Goal: Navigation & Orientation: Find specific page/section

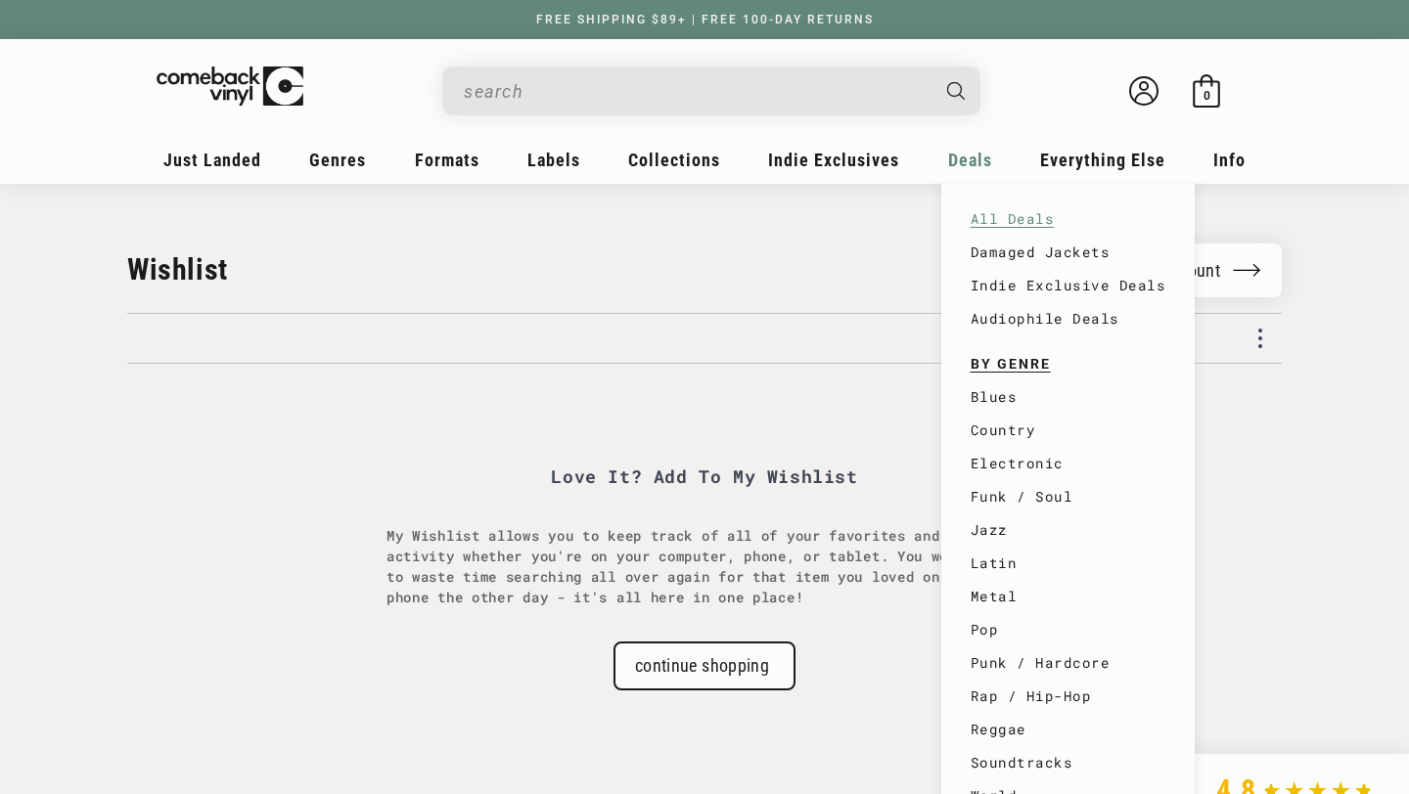
click at [1020, 220] on link "All Deals" at bounding box center [1069, 219] width 196 height 33
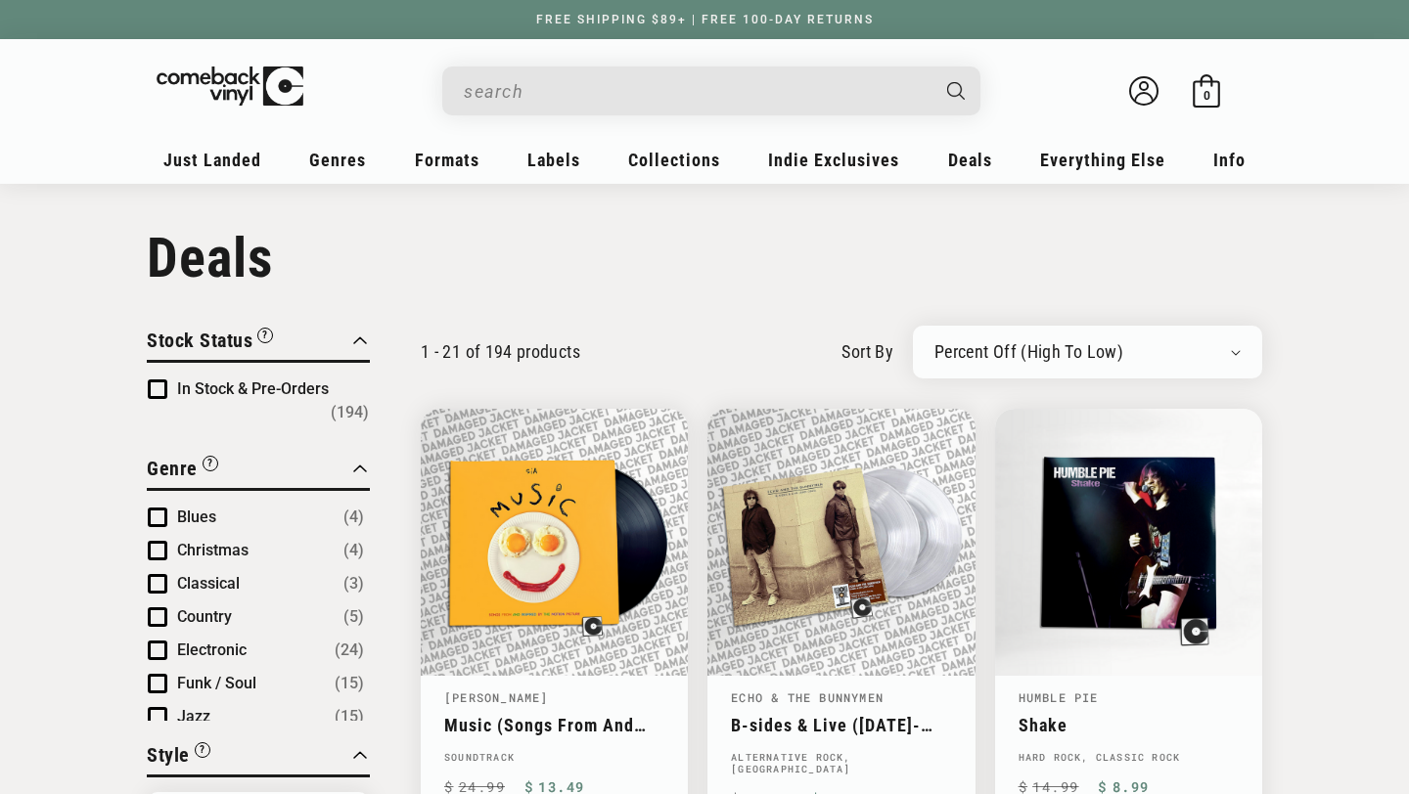
scroll to position [23, 0]
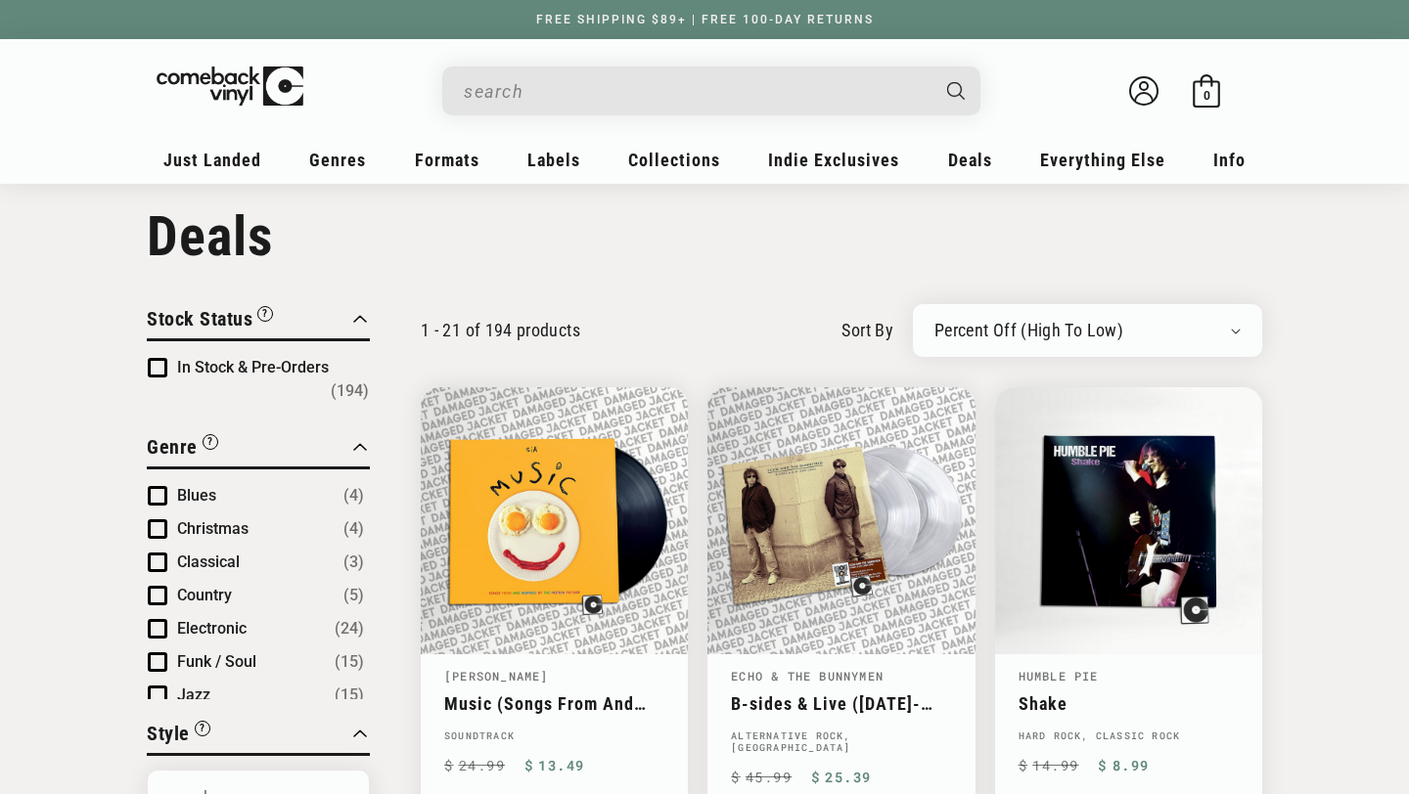
click at [1001, 329] on select "Newly Added Popularity Artist (A-Z) Price (High To Low) Price (Low To High) Per…" at bounding box center [1087, 331] width 306 height 20
select select "title-ascending"
click at [934, 321] on select "Newly Added Popularity Artist (A-Z) Price (High To Low) Price (Low To High) Per…" at bounding box center [1087, 331] width 306 height 20
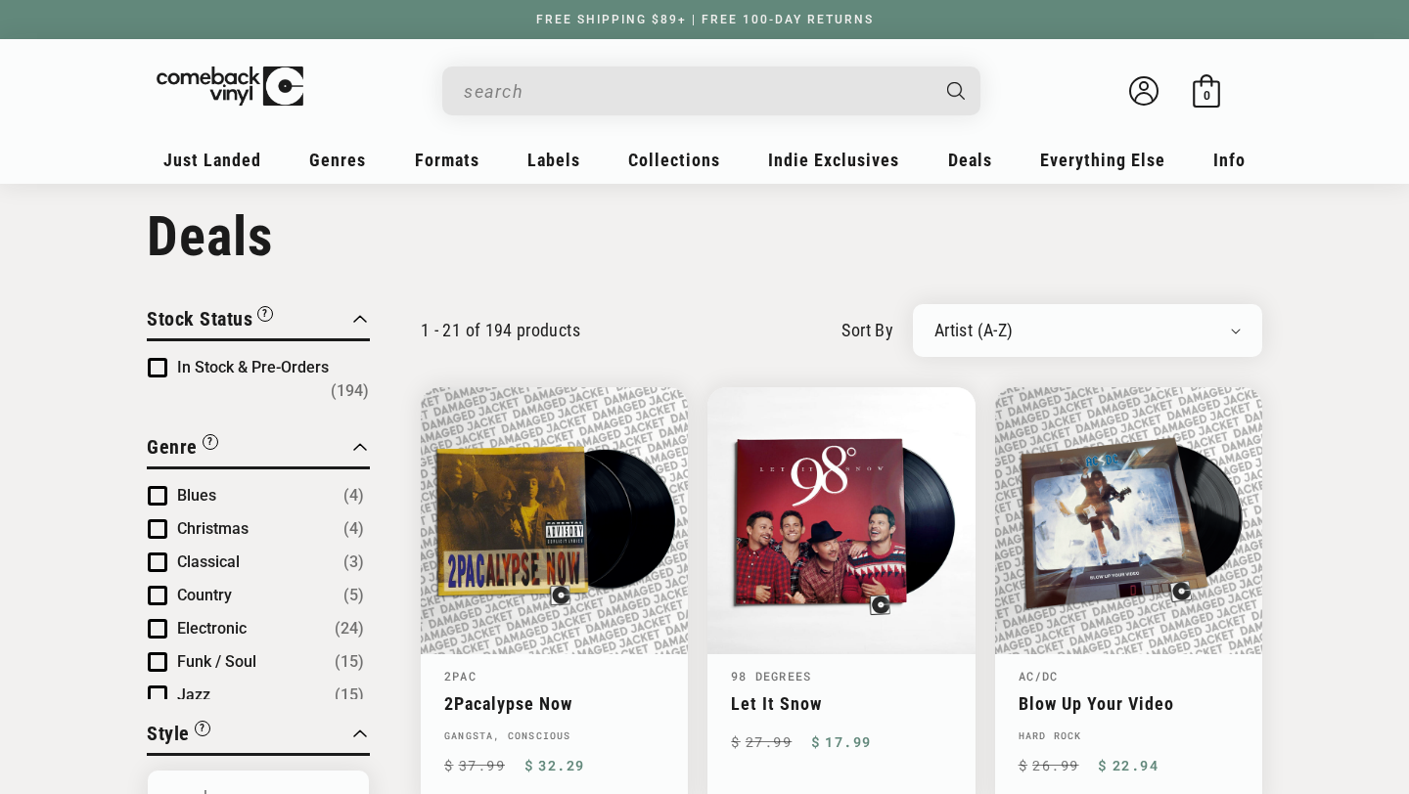
scroll to position [31, 0]
click at [158, 621] on span "Product filter" at bounding box center [158, 631] width 20 height 20
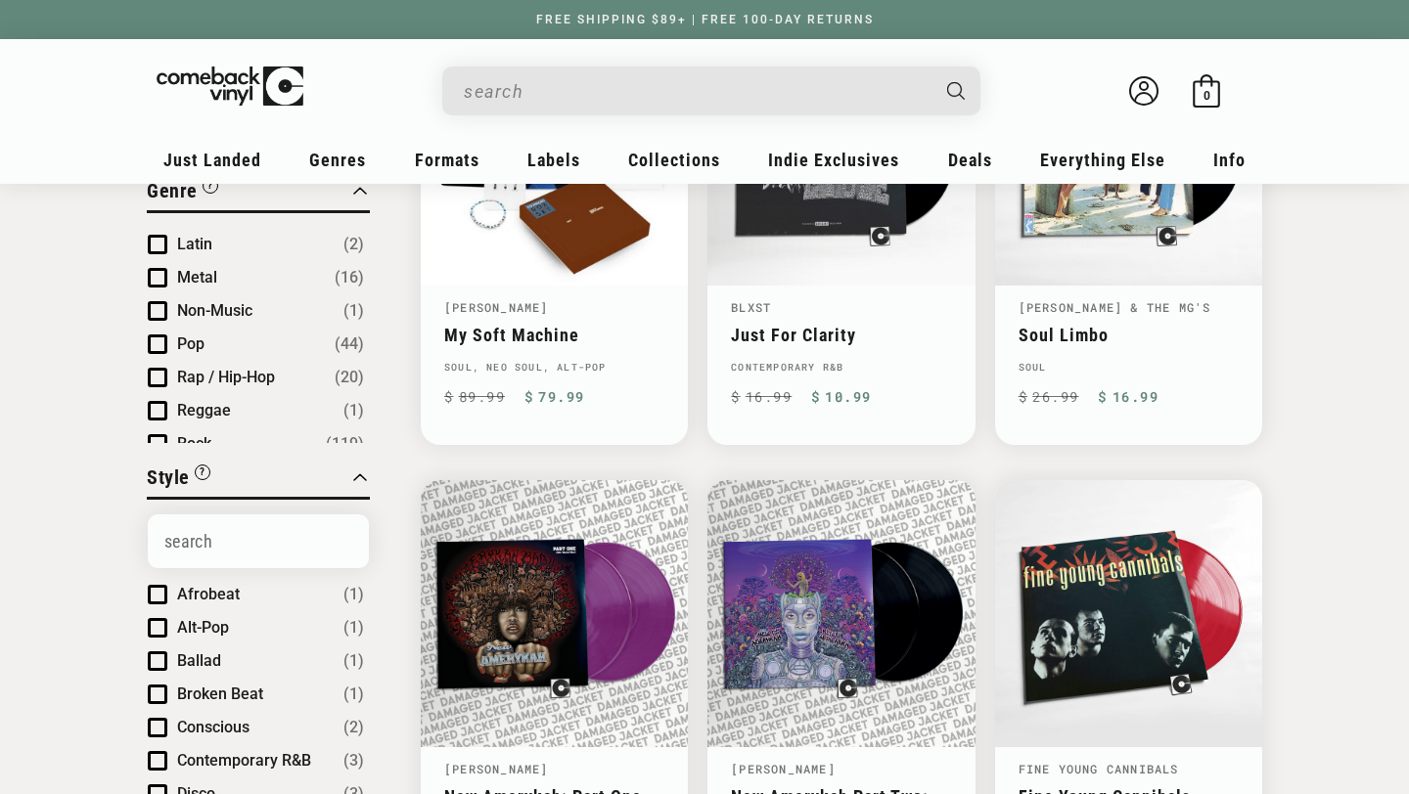
scroll to position [239, 0]
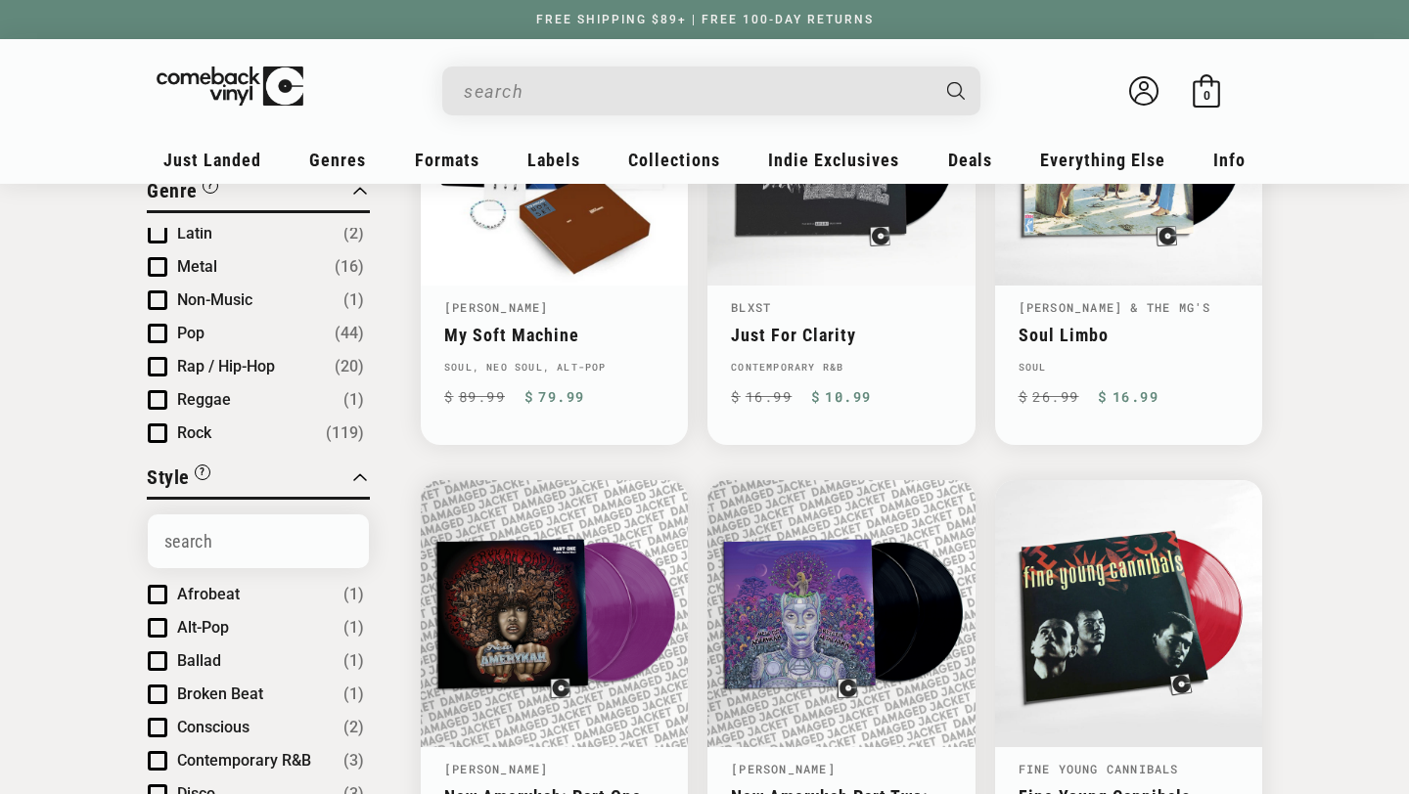
click at [161, 357] on span "Product filter" at bounding box center [158, 367] width 20 height 20
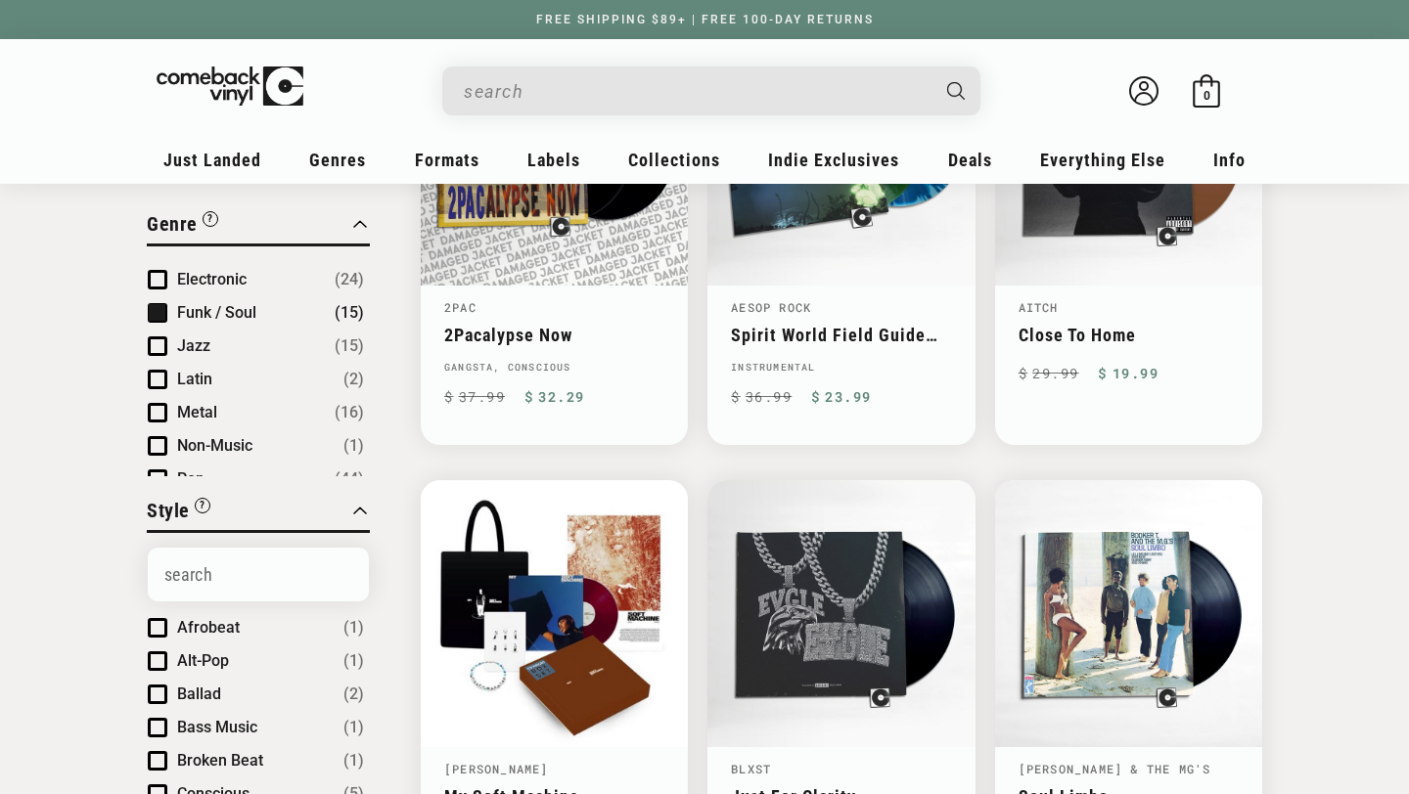
scroll to position [46, 0]
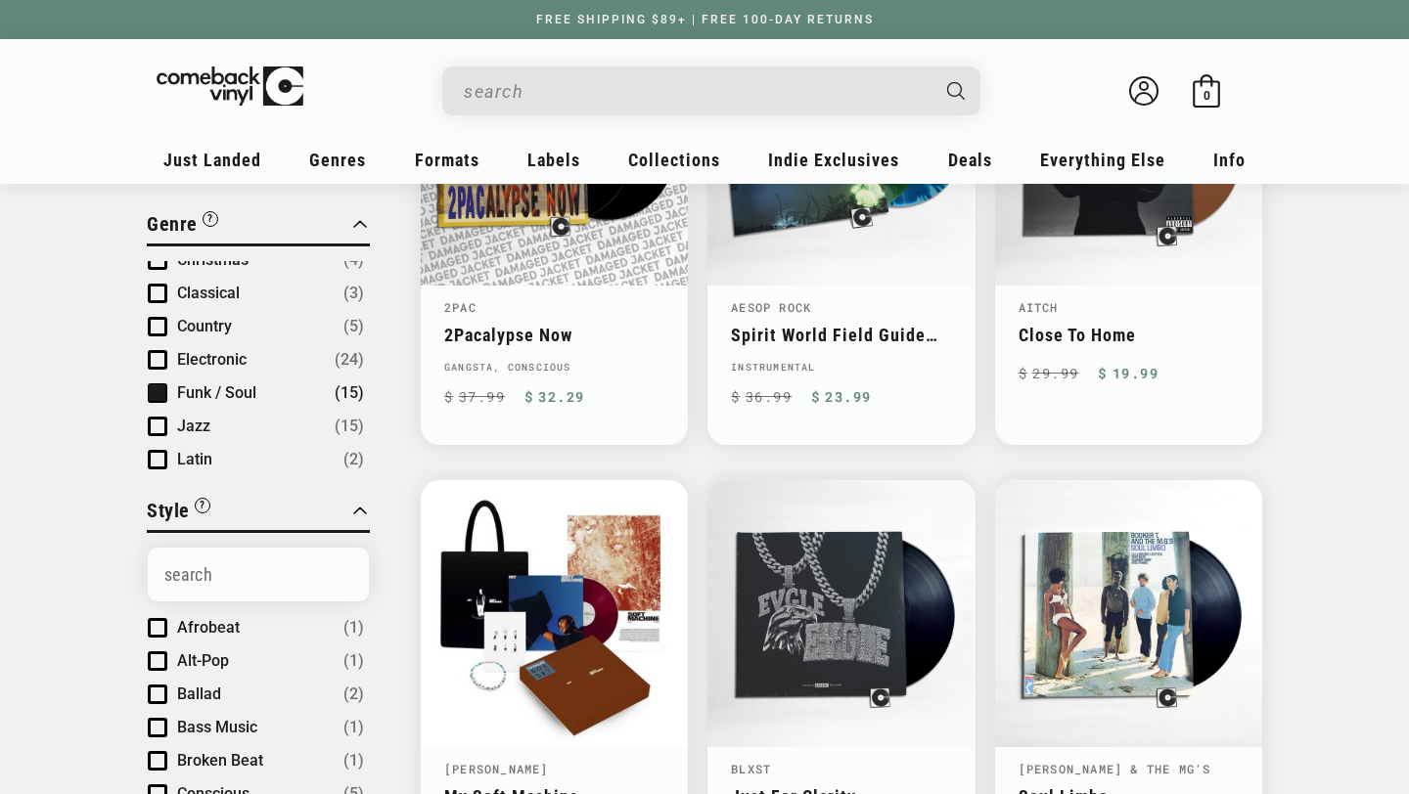
click at [159, 384] on span "Product filter" at bounding box center [158, 394] width 20 height 20
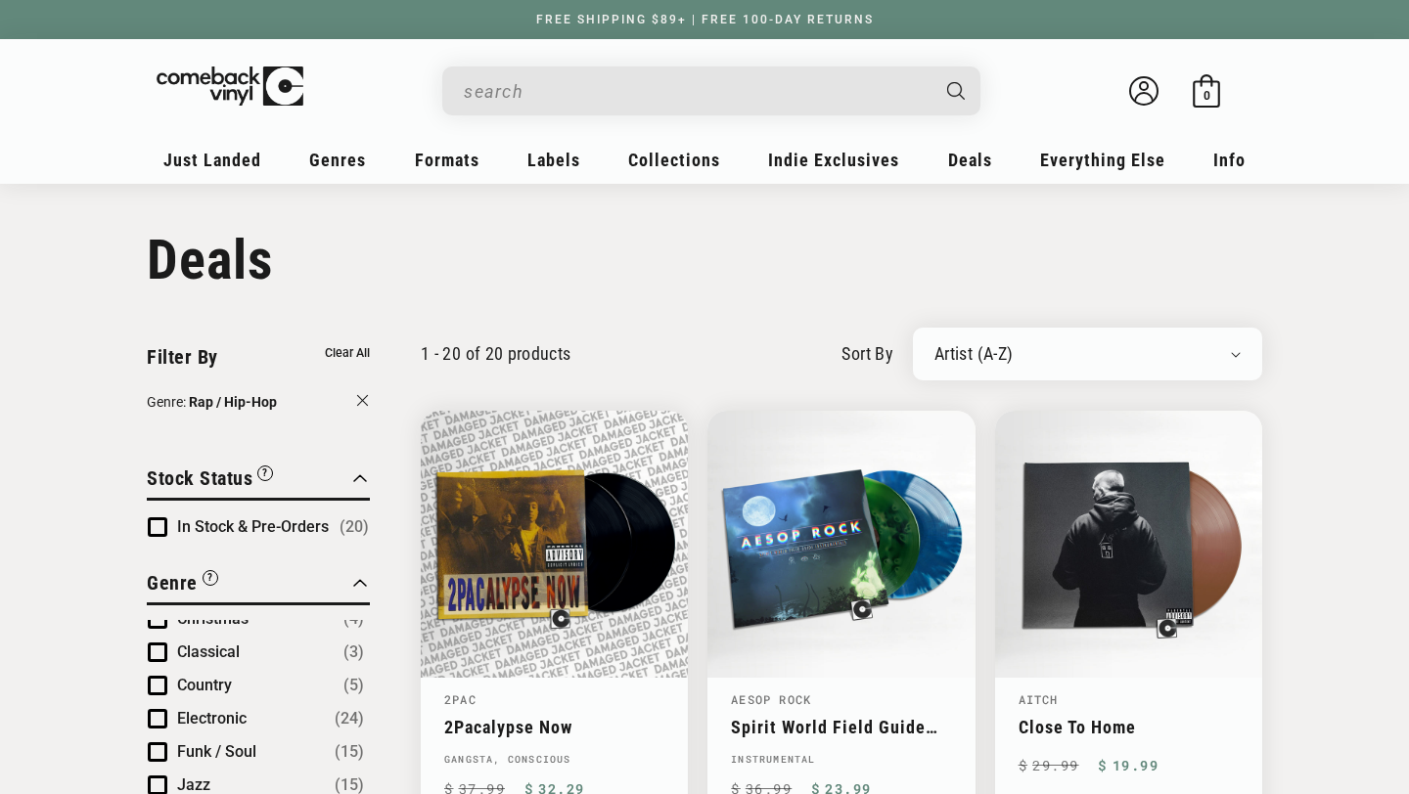
click at [660, 91] on input "When autocomplete results are available use up and down arrows to review and en…" at bounding box center [696, 91] width 464 height 40
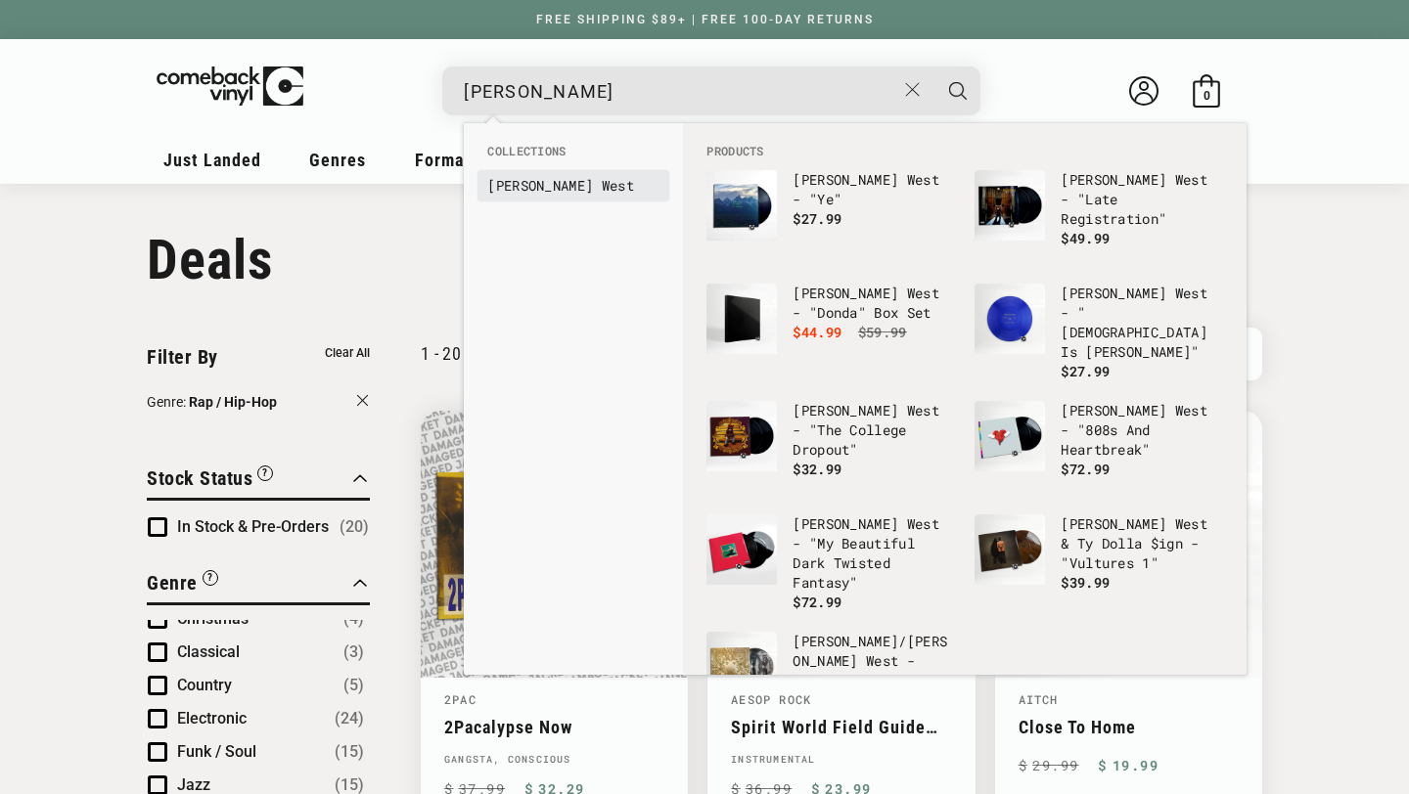
type input "kanye we"
click at [568, 181] on link "Kanye We st" at bounding box center [573, 186] width 172 height 20
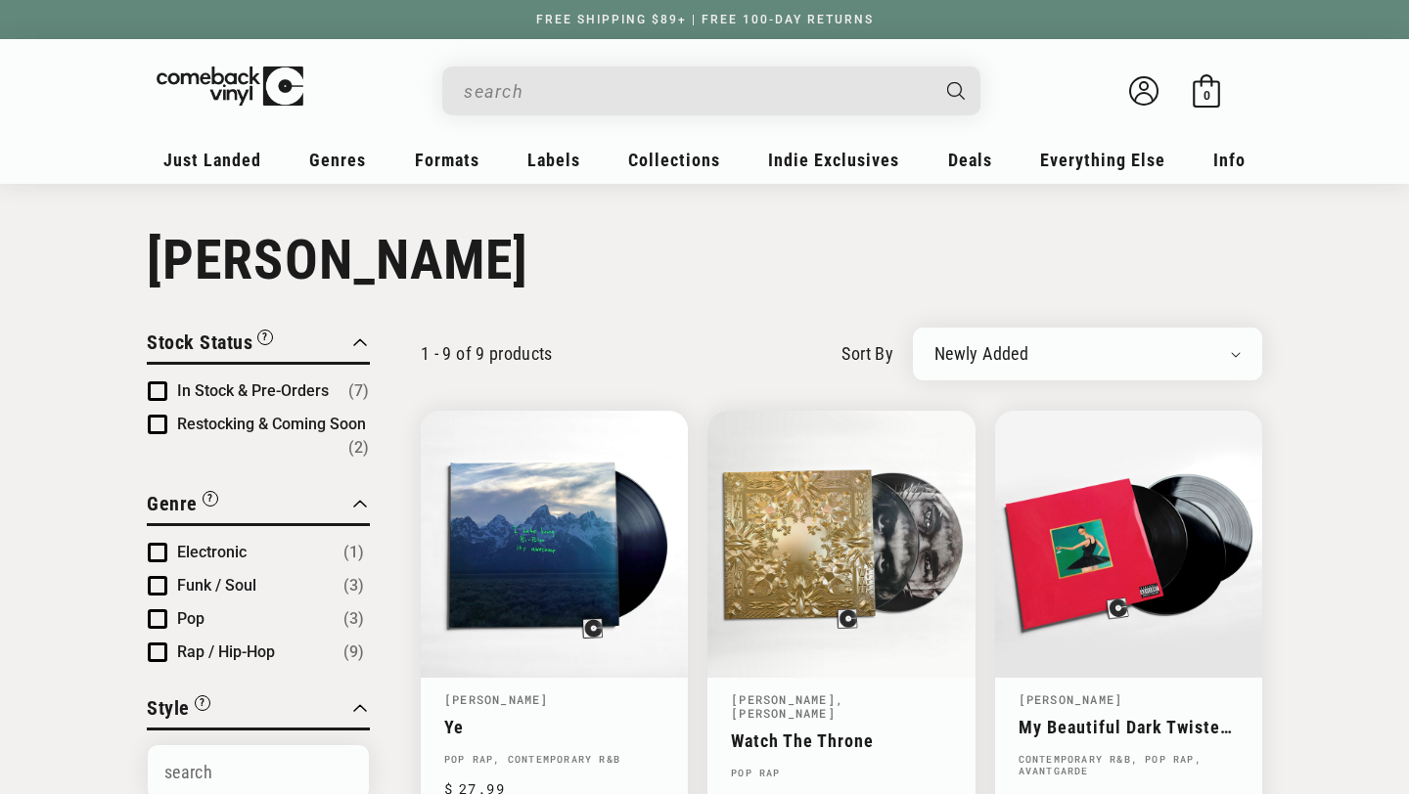
click at [716, 100] on input "When autocomplete results are available use up and down arrows to review and en…" at bounding box center [696, 91] width 464 height 40
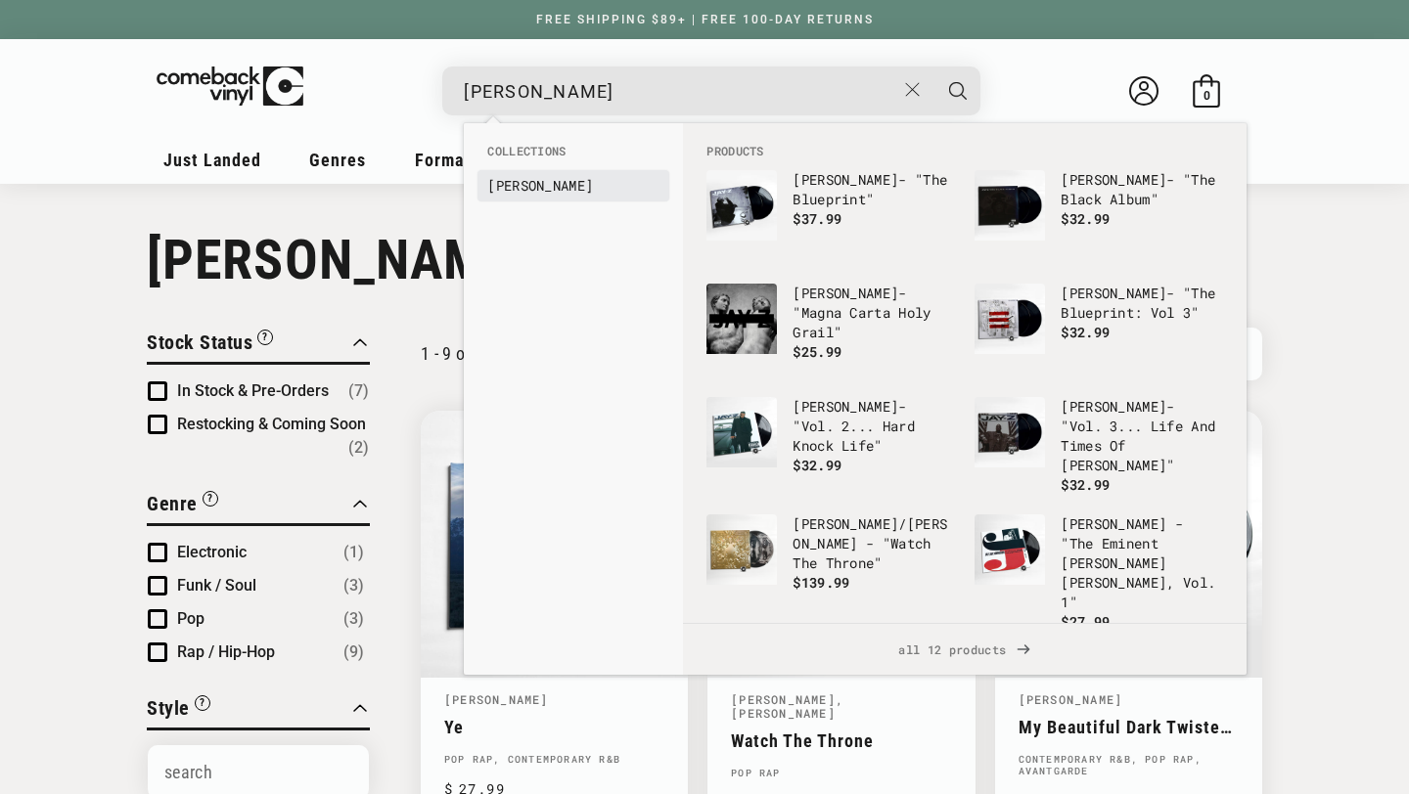
type input "jay-z"
click at [561, 181] on link "[PERSON_NAME]" at bounding box center [573, 186] width 172 height 20
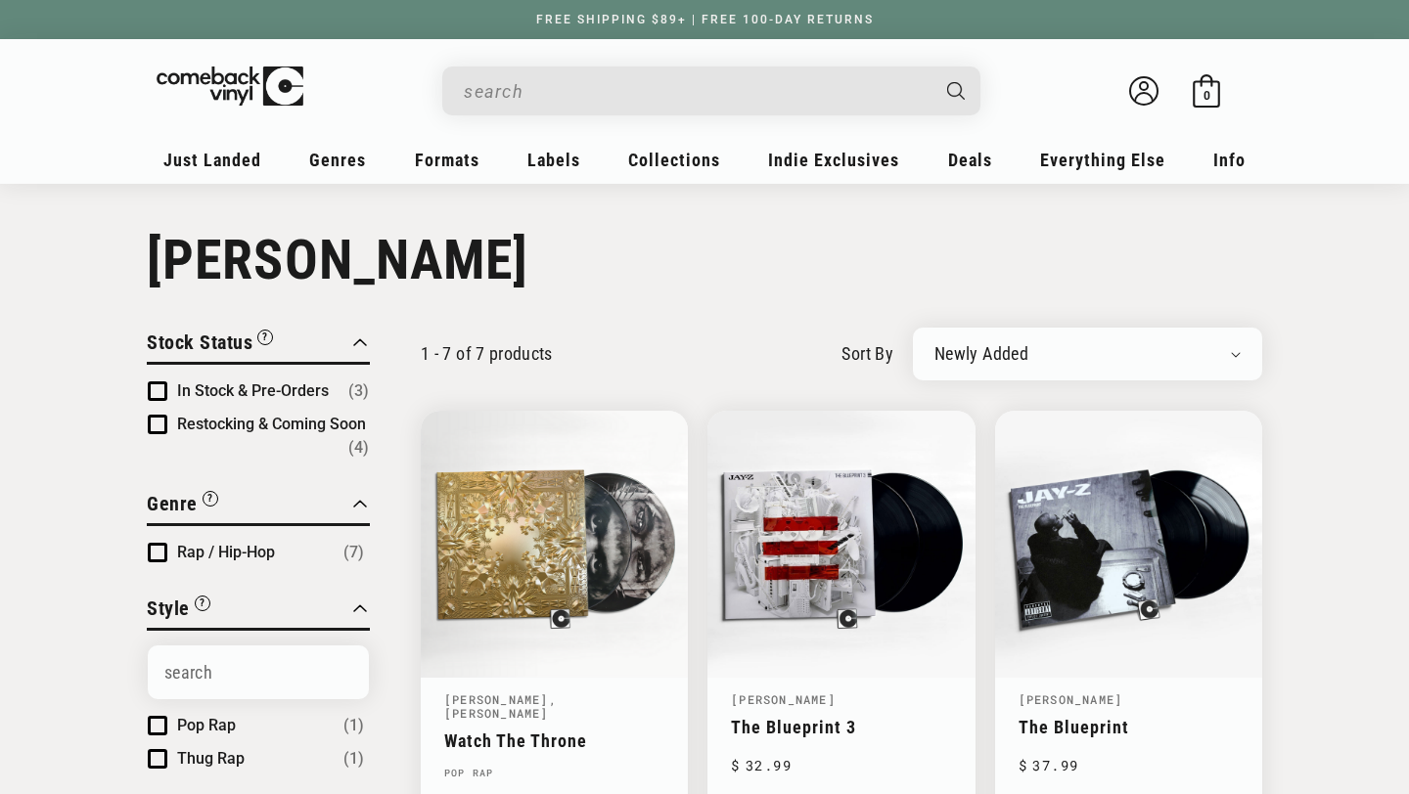
click at [666, 94] on input "When autocomplete results are available use up and down arrows to review and en…" at bounding box center [696, 91] width 464 height 40
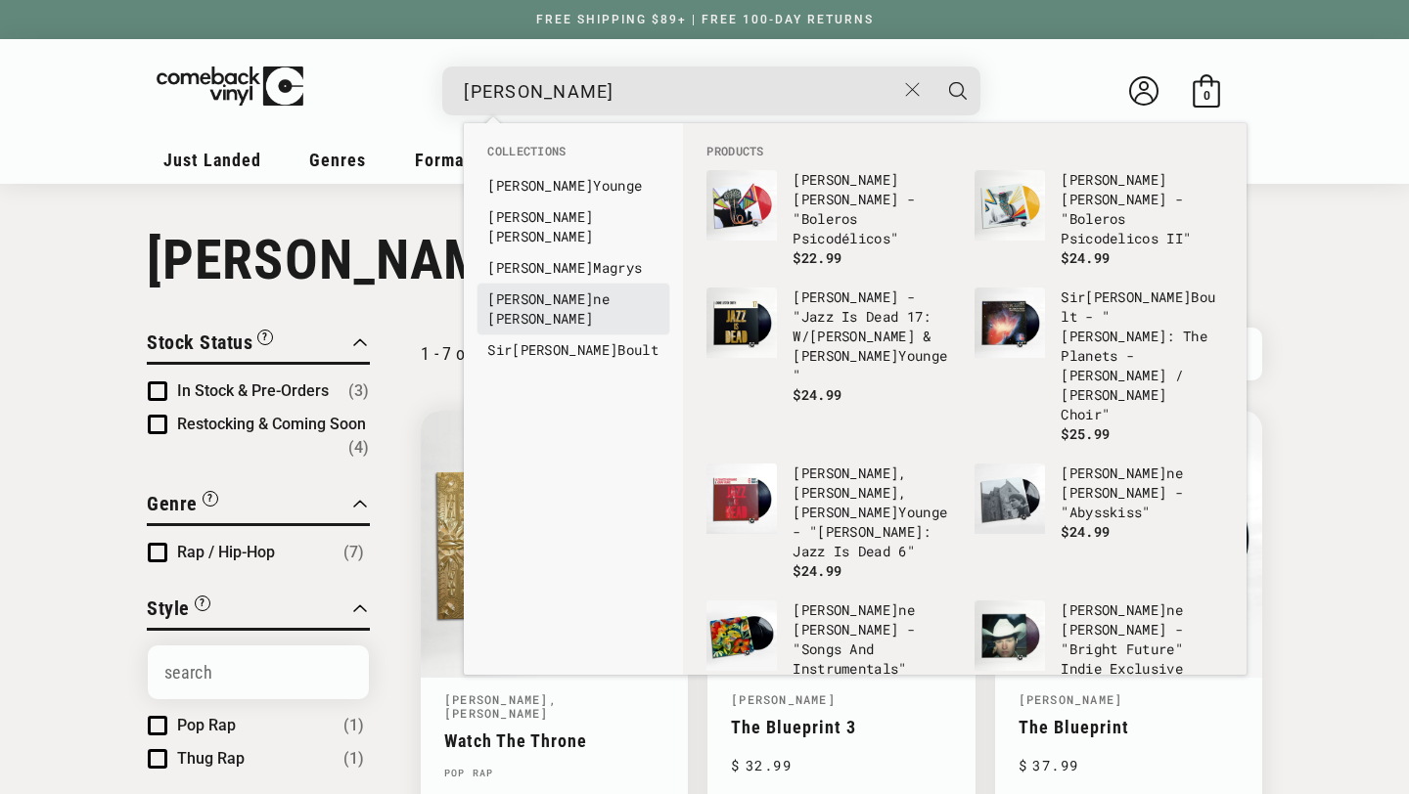
type input "[PERSON_NAME]"
click at [537, 290] on b "Adrian" at bounding box center [540, 299] width 106 height 19
